Goal: Information Seeking & Learning: Learn about a topic

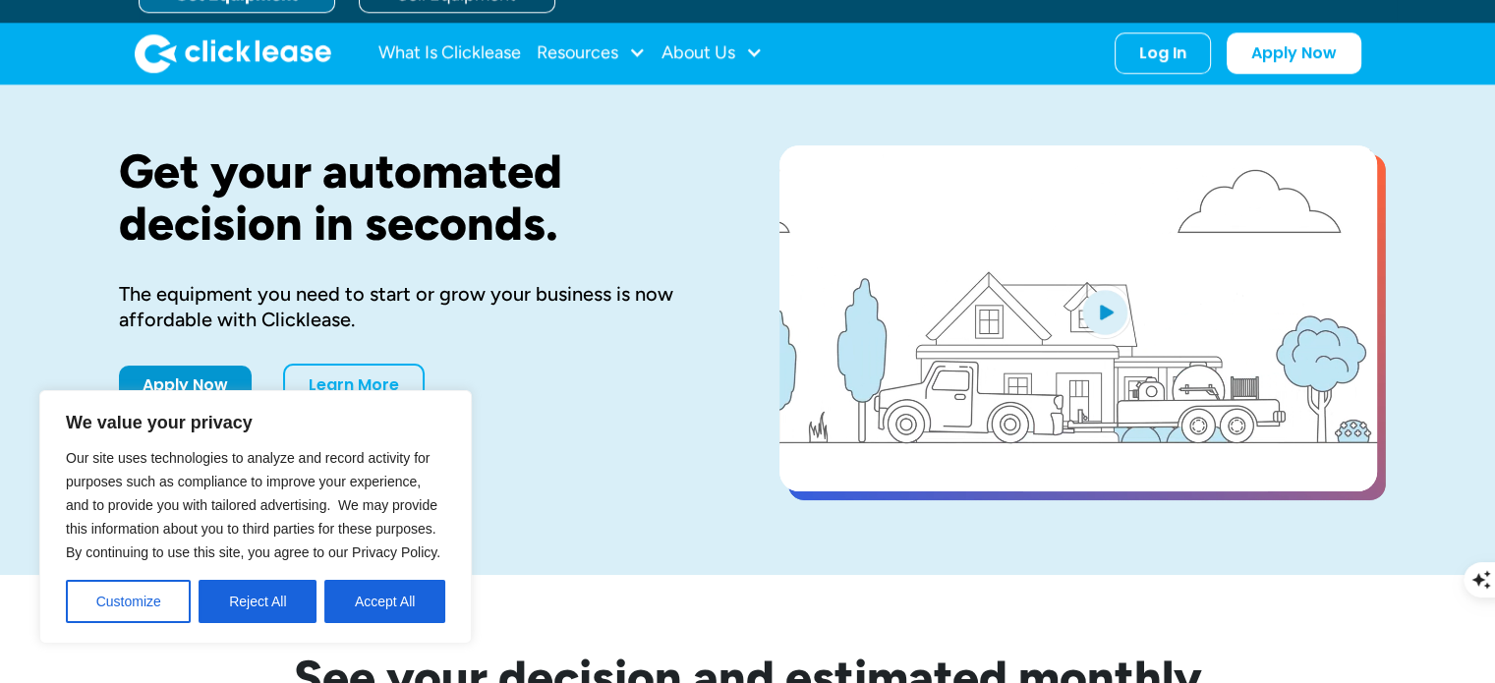
scroll to position [98, 0]
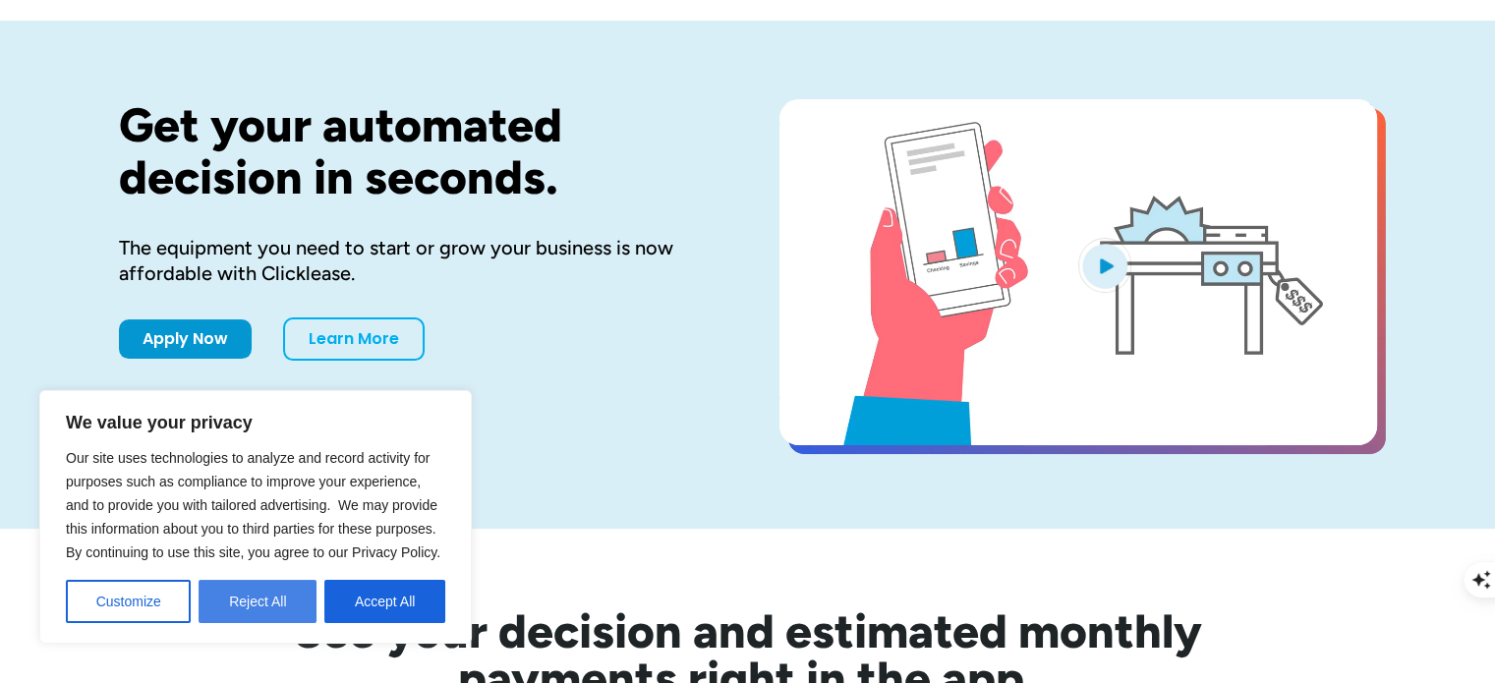
click at [291, 604] on button "Reject All" at bounding box center [258, 601] width 118 height 43
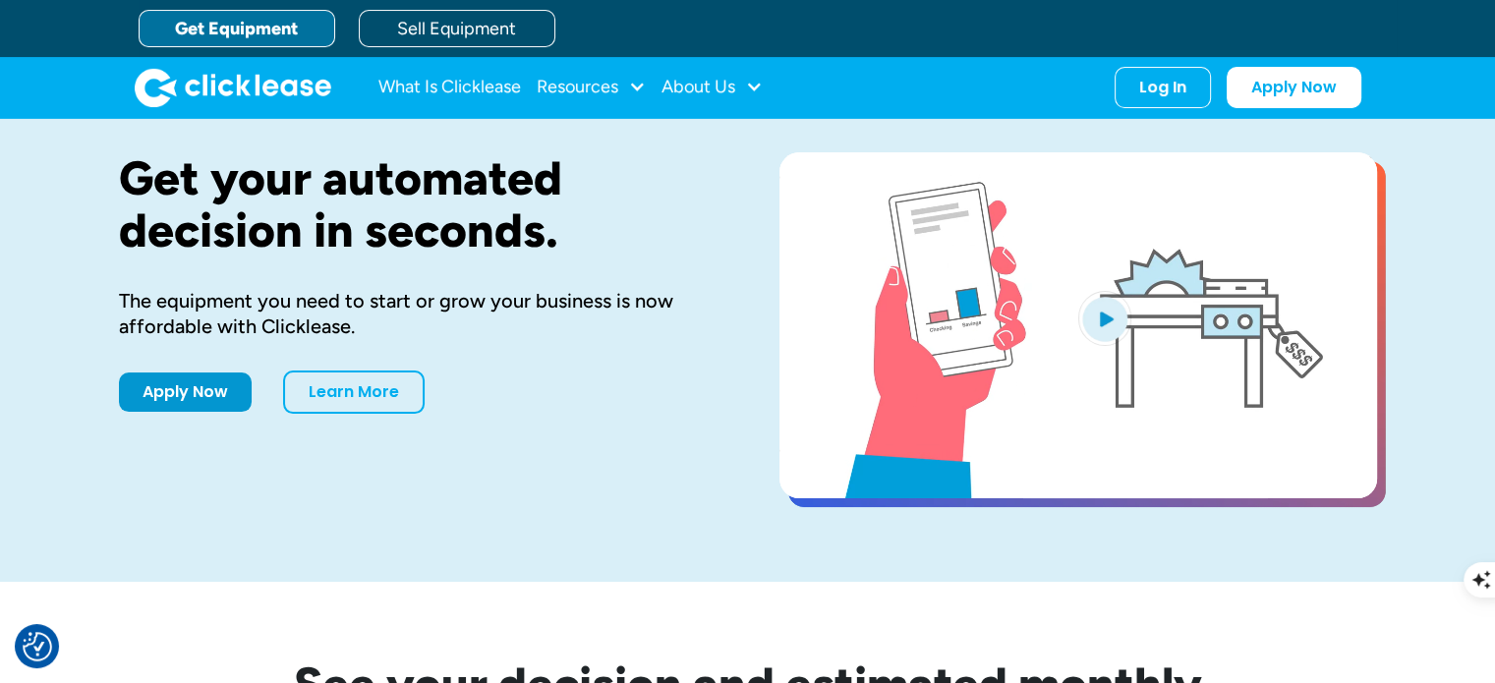
scroll to position [0, 0]
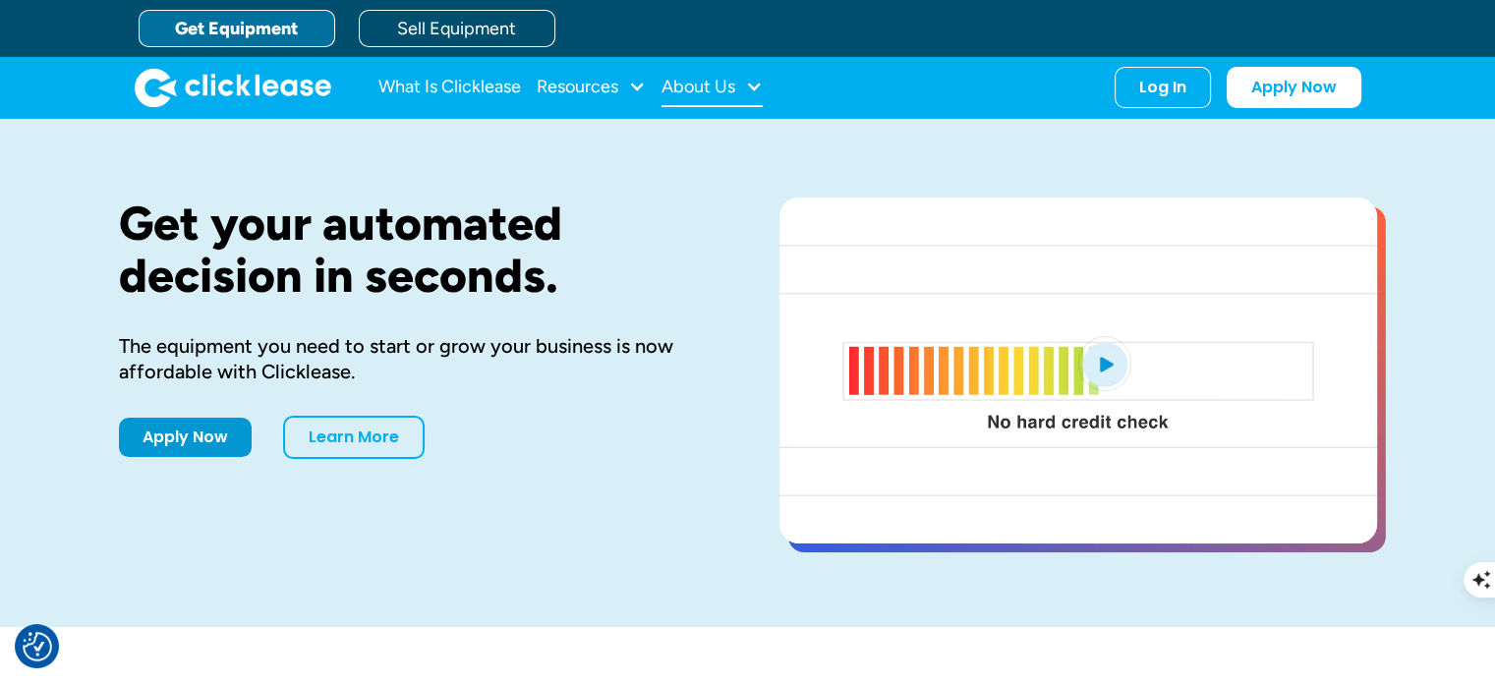
click at [752, 89] on div at bounding box center [754, 87] width 18 height 18
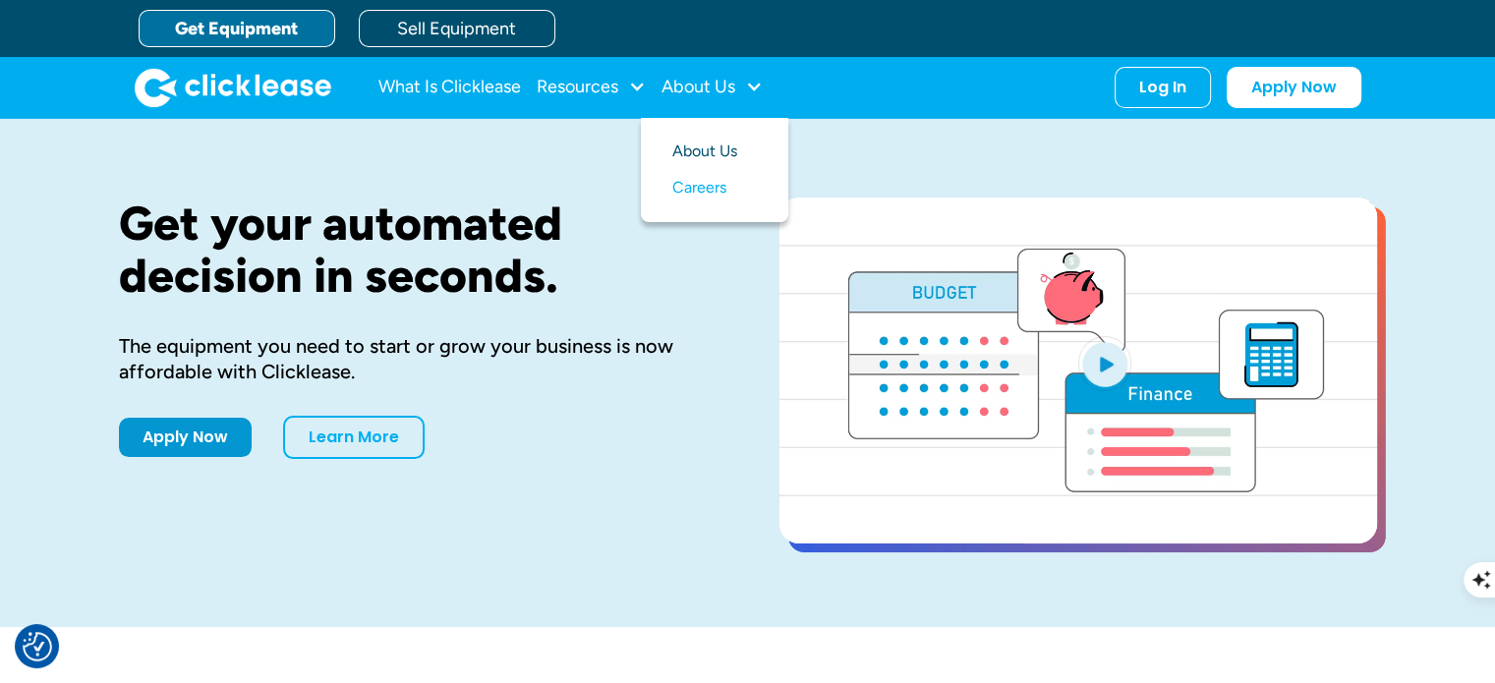
click at [707, 155] on link "About Us" at bounding box center [715, 152] width 85 height 36
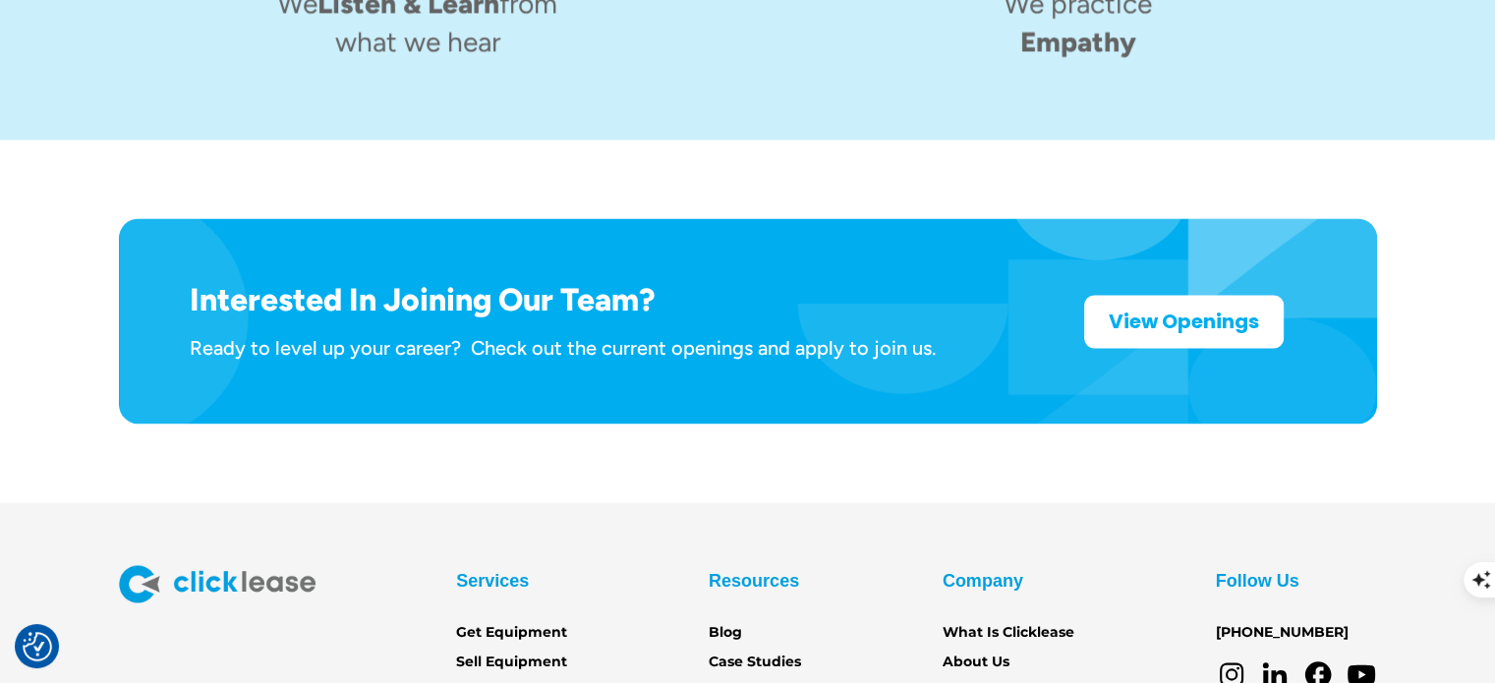
scroll to position [3170, 0]
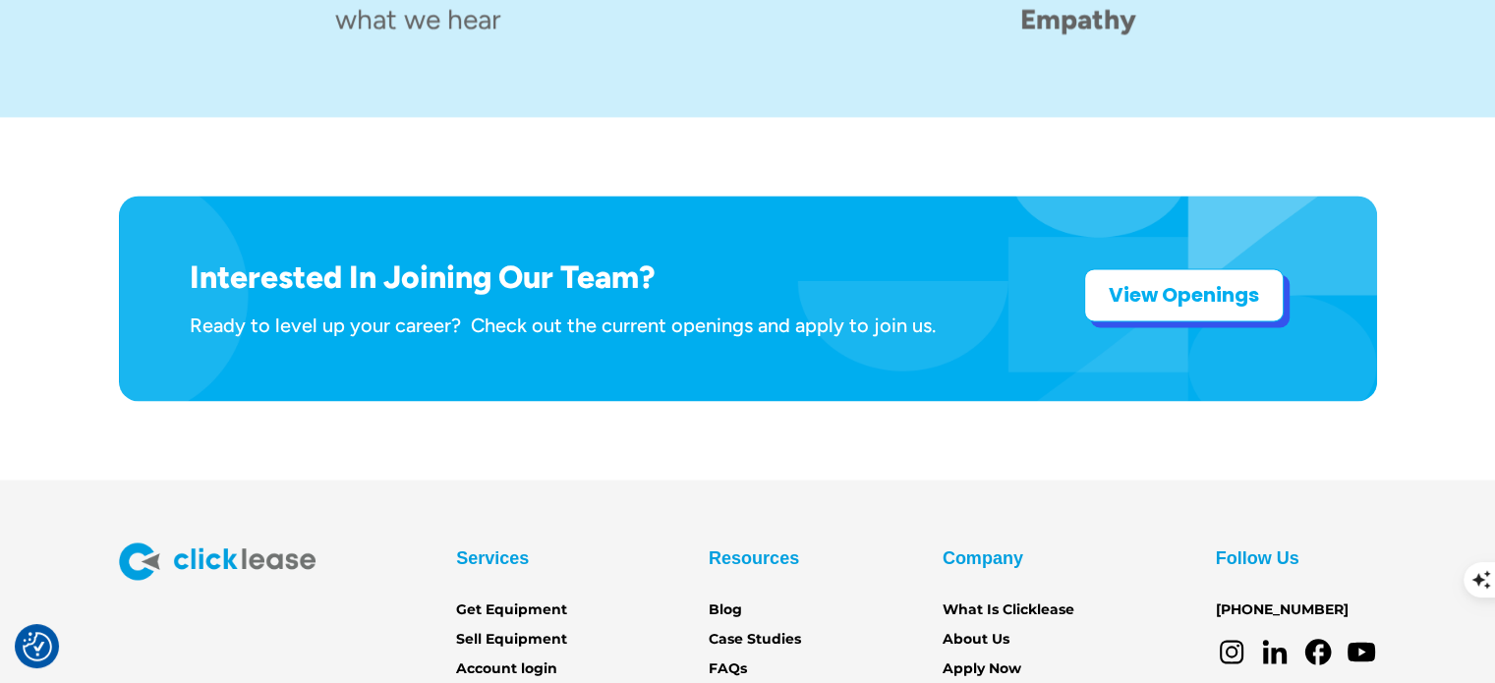
click at [1145, 268] on link "View Openings" at bounding box center [1184, 294] width 200 height 53
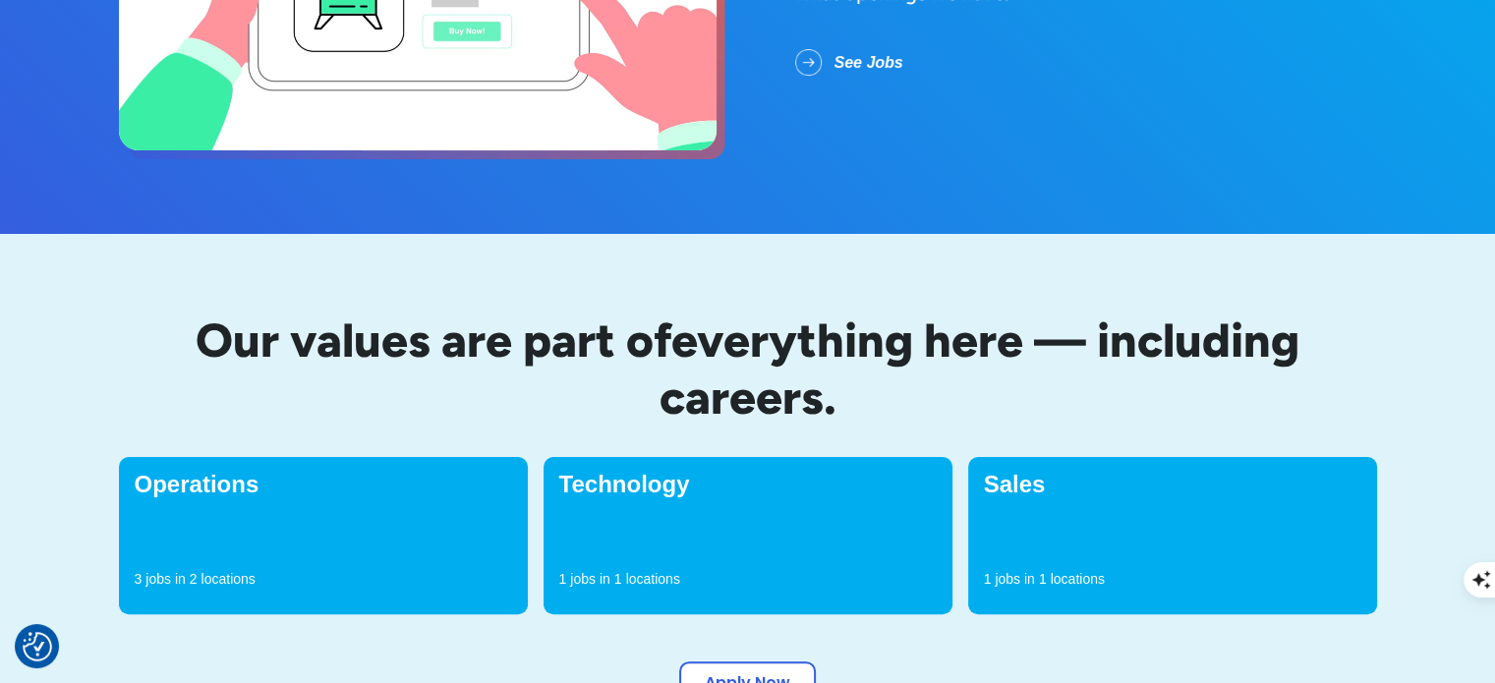
click at [654, 537] on div "Technology 1 jobs in 1 locations" at bounding box center [748, 535] width 409 height 157
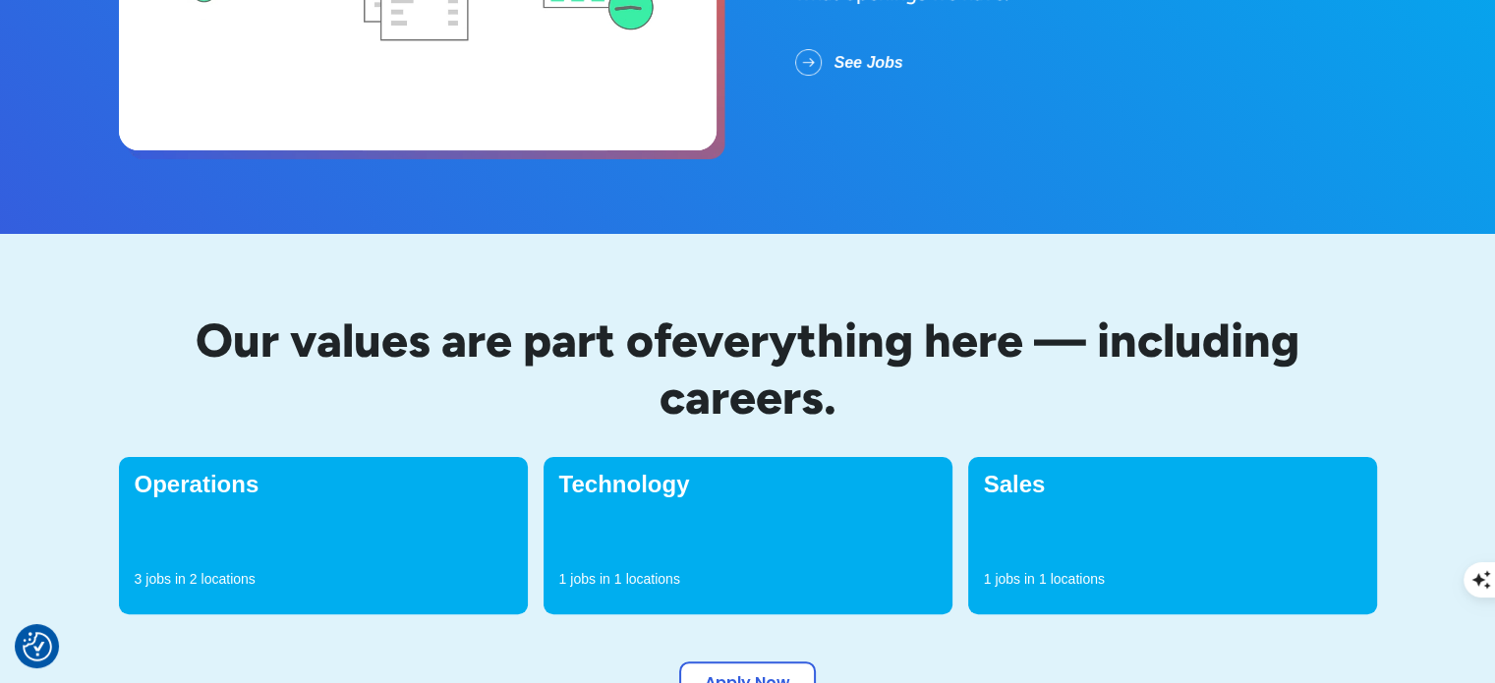
click at [615, 573] on p "1" at bounding box center [619, 579] width 8 height 20
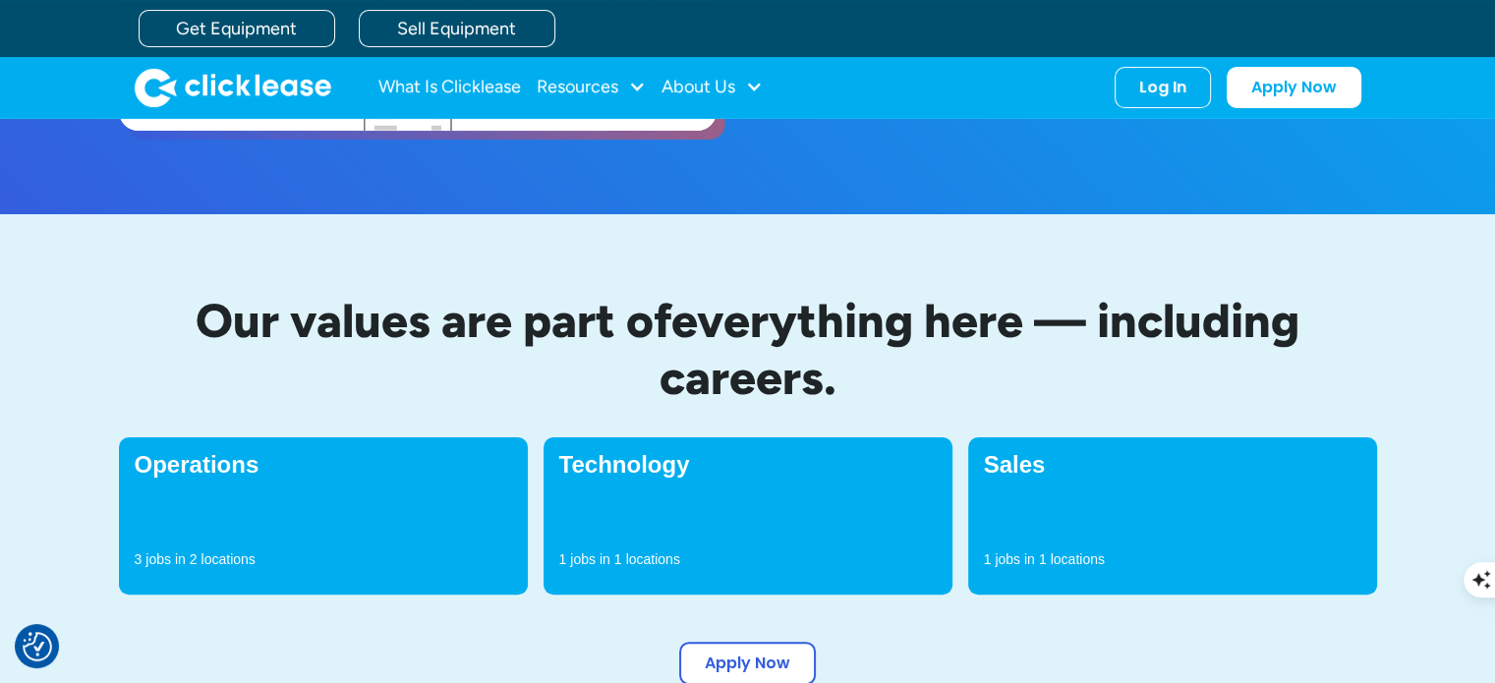
scroll to position [393, 0]
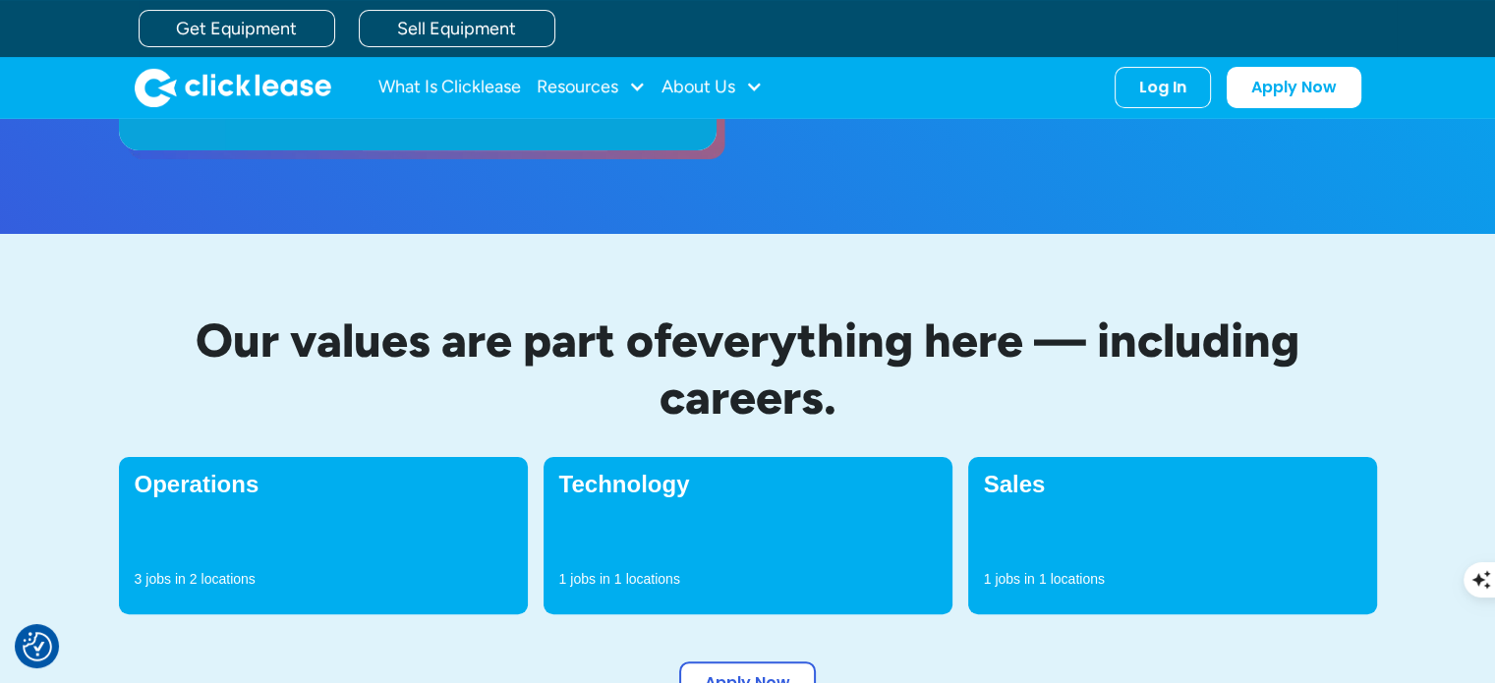
click at [615, 577] on p "1" at bounding box center [619, 579] width 8 height 20
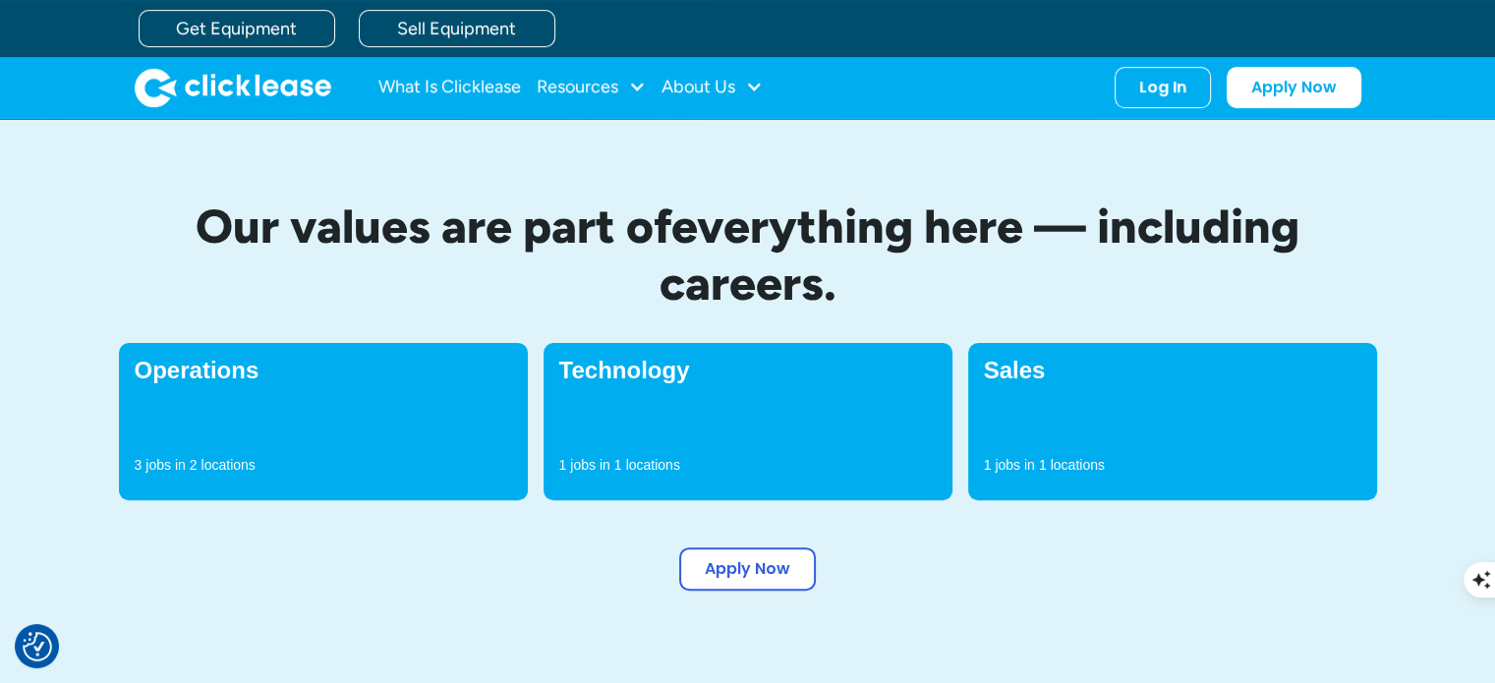
scroll to position [462, 0]
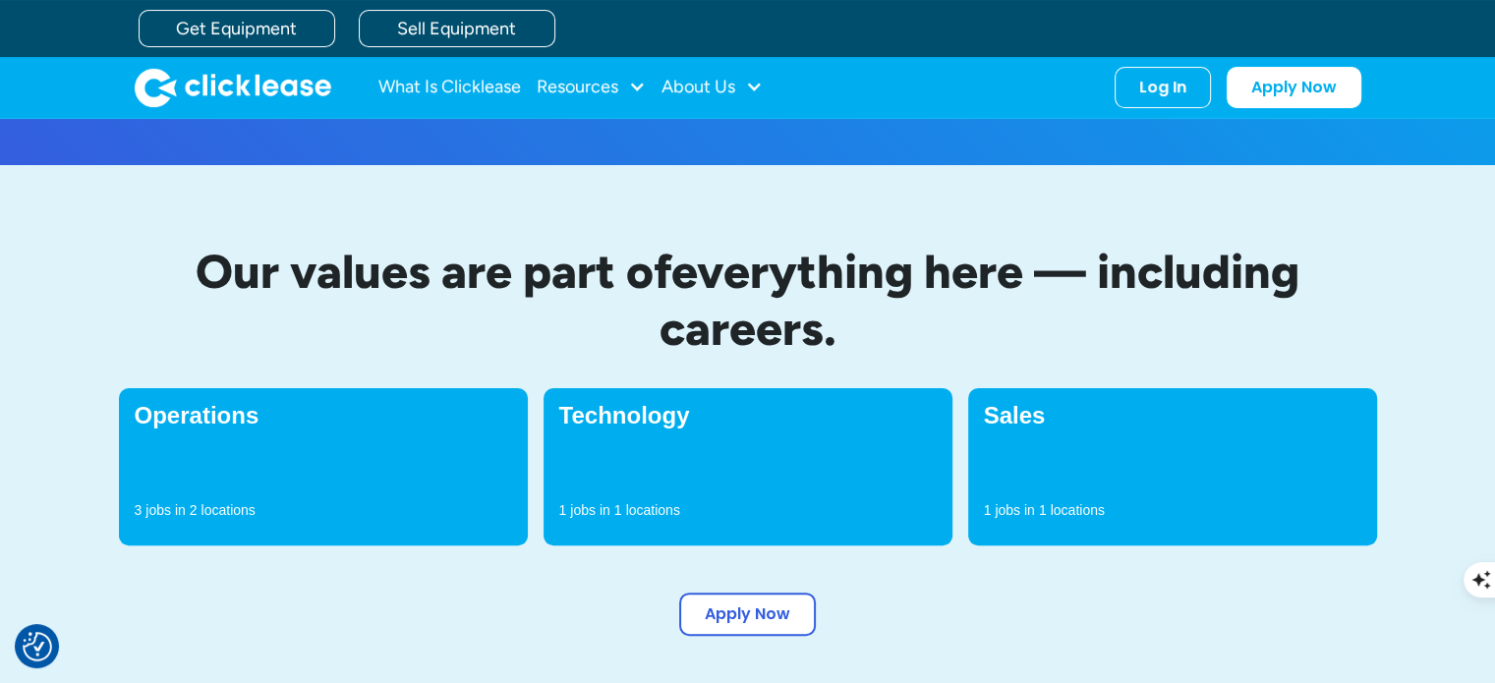
click at [195, 515] on p "2" at bounding box center [194, 510] width 8 height 20
click at [413, 427] on h4 "Operations" at bounding box center [324, 416] width 378 height 24
click at [701, 391] on div "Technology 1 jobs in 1 locations" at bounding box center [748, 466] width 409 height 157
click at [1194, 491] on div "Sales 1 jobs in 1 locations" at bounding box center [1172, 466] width 409 height 157
drag, startPoint x: 1046, startPoint y: 515, endPoint x: 979, endPoint y: 554, distance: 77.1
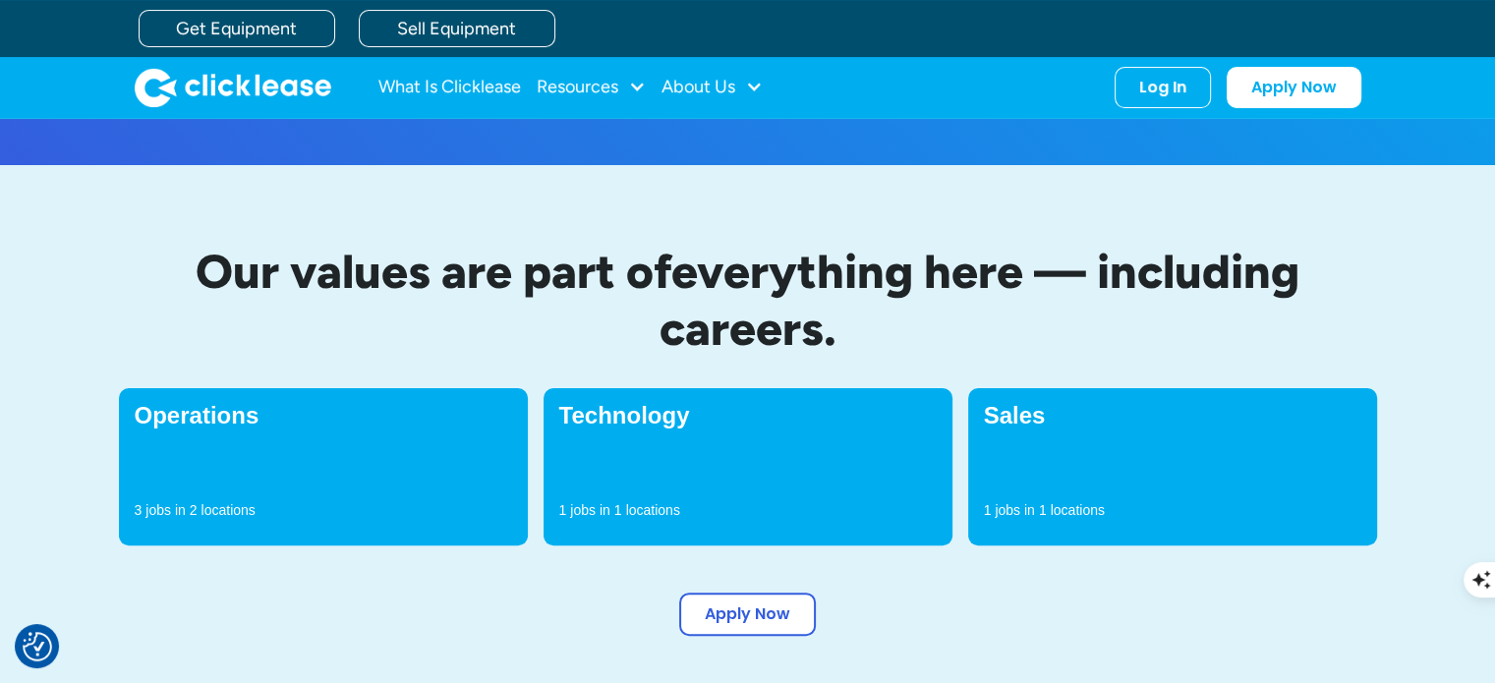
click at [1045, 517] on p "1" at bounding box center [1043, 510] width 8 height 20
click at [742, 614] on link "Apply Now" at bounding box center [747, 610] width 137 height 43
